Goal: Task Accomplishment & Management: Use online tool/utility

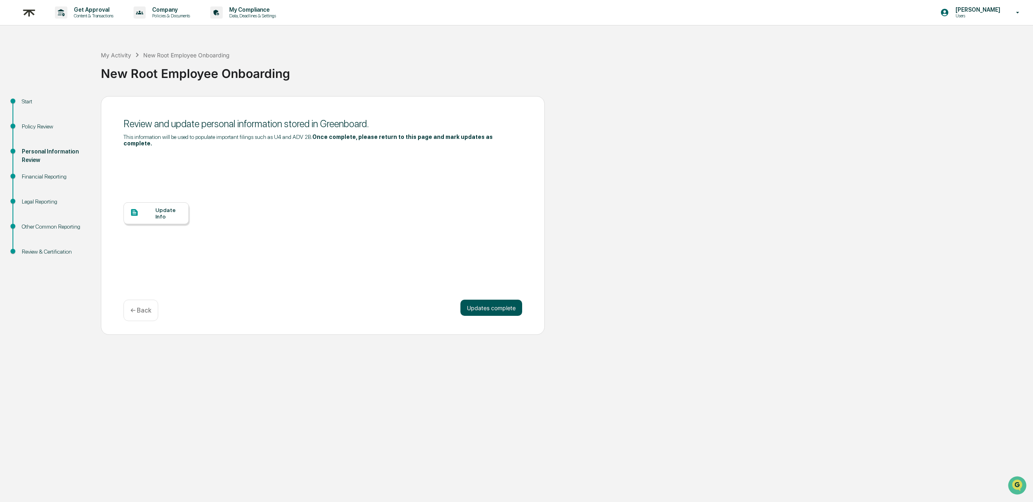
click at [497, 303] on button "Updates complete" at bounding box center [492, 308] width 62 height 16
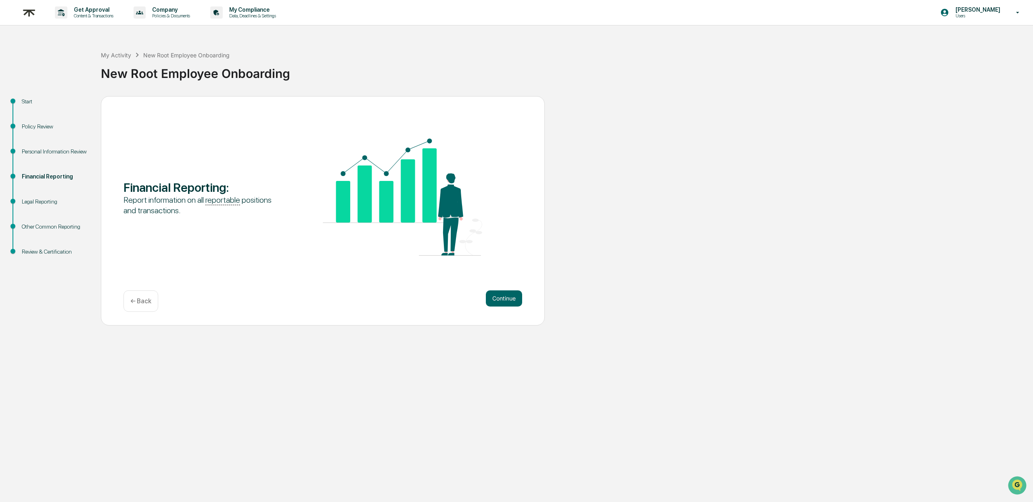
click at [151, 305] on div "← Back" at bounding box center [141, 300] width 35 height 21
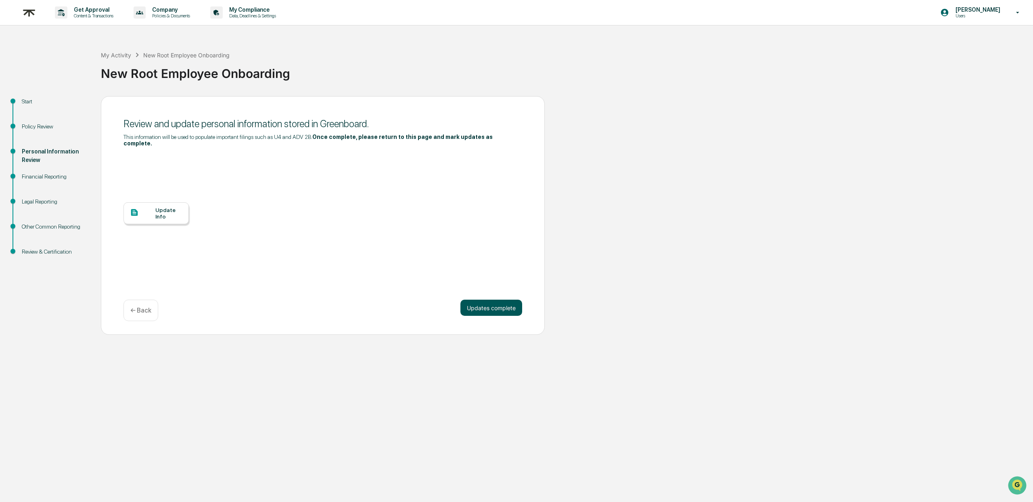
click at [510, 306] on button "Updates complete" at bounding box center [492, 308] width 62 height 16
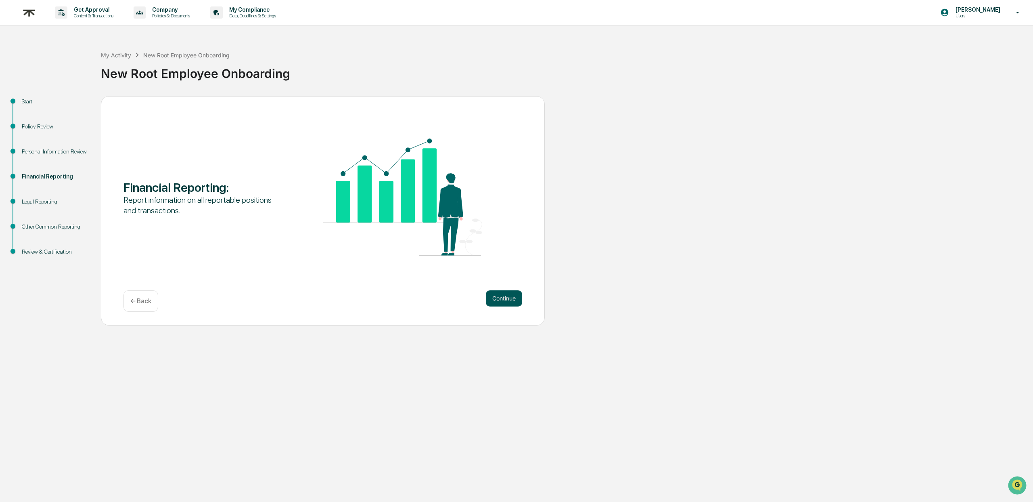
click at [513, 298] on button "Continue" at bounding box center [504, 298] width 36 height 16
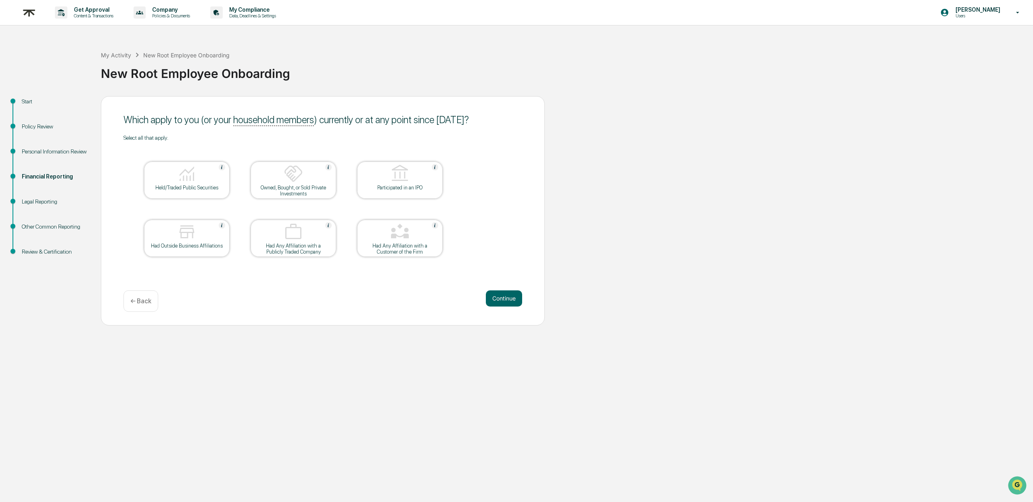
click at [183, 178] on img at bounding box center [186, 173] width 19 height 19
click at [506, 295] on button "Continue" at bounding box center [504, 298] width 36 height 16
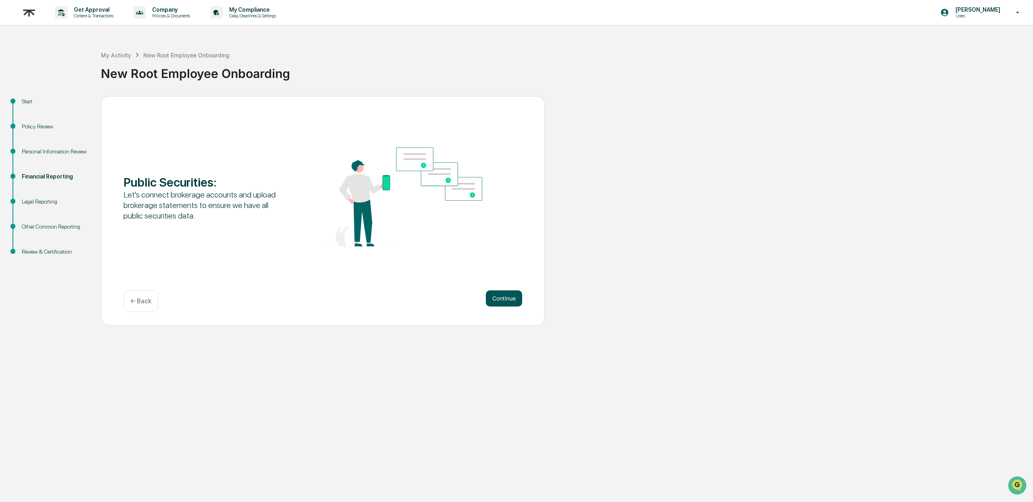
click at [509, 295] on button "Continue" at bounding box center [504, 298] width 36 height 16
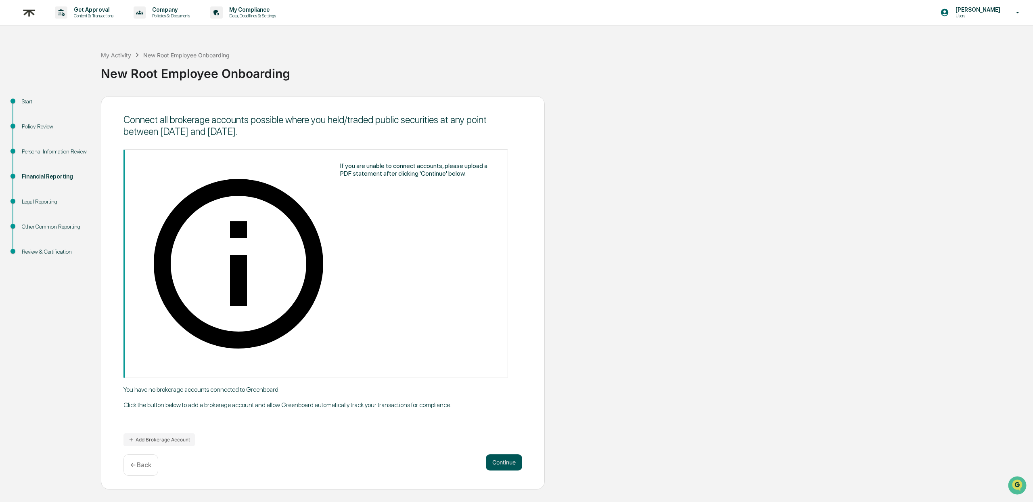
click at [493, 454] on button "Continue" at bounding box center [504, 462] width 36 height 16
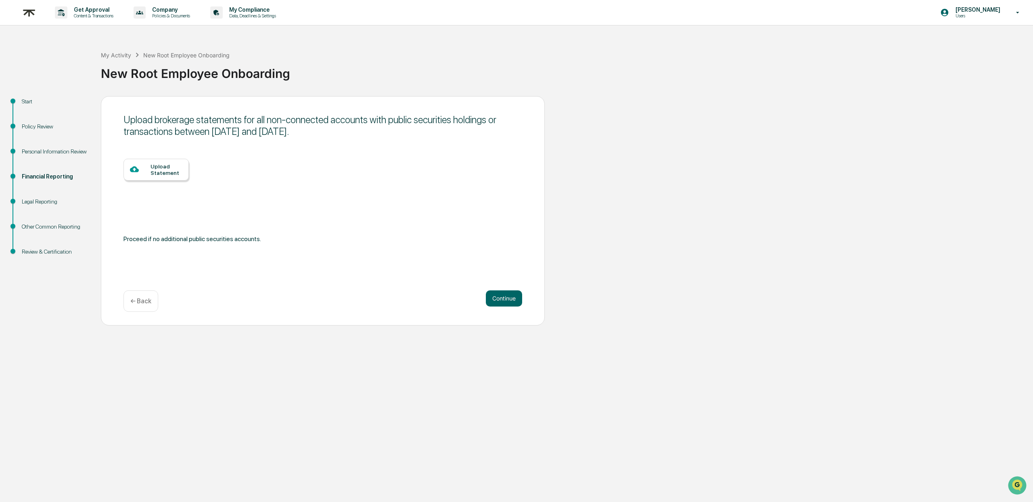
click at [145, 303] on p "← Back" at bounding box center [140, 301] width 21 height 8
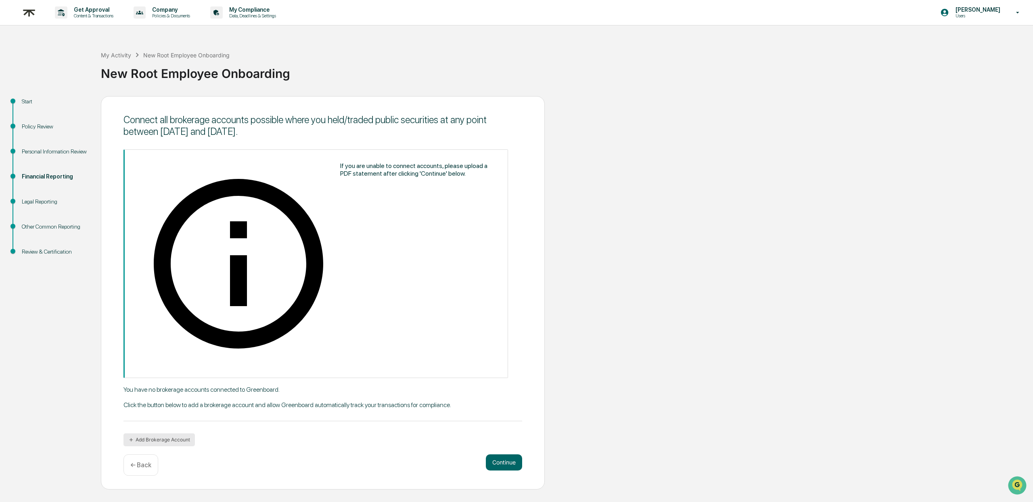
click at [174, 433] on button "Add Brokerage Account" at bounding box center [159, 439] width 71 height 13
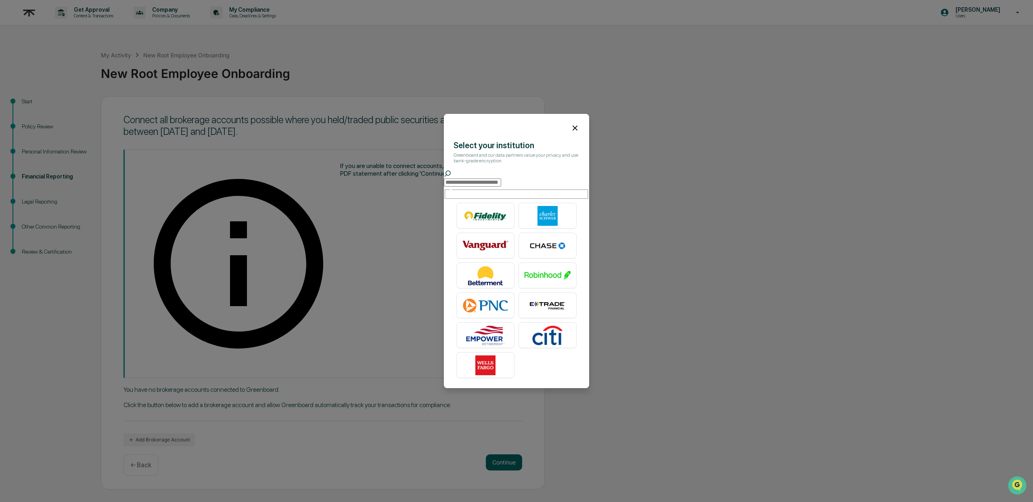
click at [501, 181] on input "text" at bounding box center [472, 182] width 57 height 8
click at [552, 214] on img at bounding box center [548, 216] width 46 height 20
